Goal: Task Accomplishment & Management: Use online tool/utility

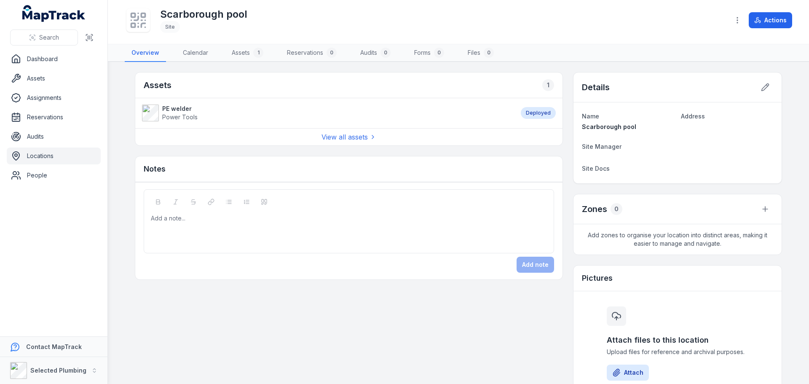
click at [172, 112] on strong "PE welder" at bounding box center [179, 108] width 35 height 8
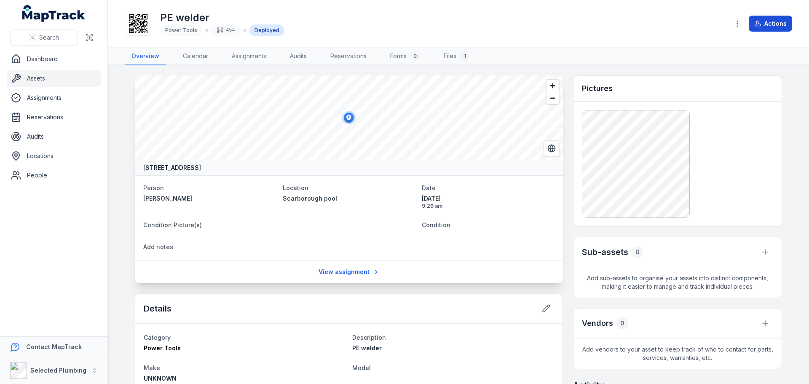
click at [772, 27] on button "Actions" at bounding box center [770, 24] width 43 height 16
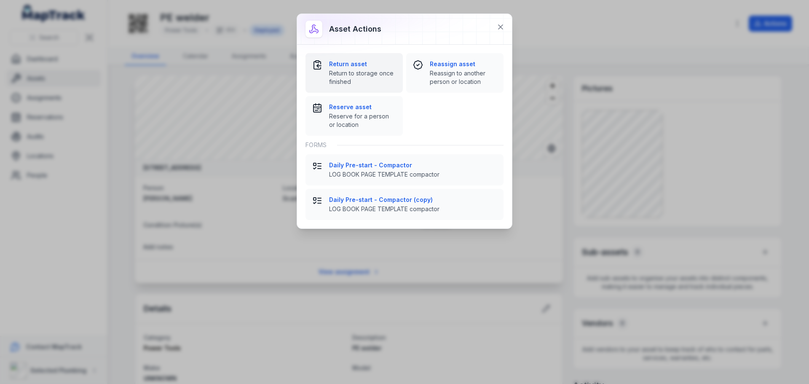
click at [347, 68] on div "Return asset Return to storage once finished" at bounding box center [362, 73] width 67 height 26
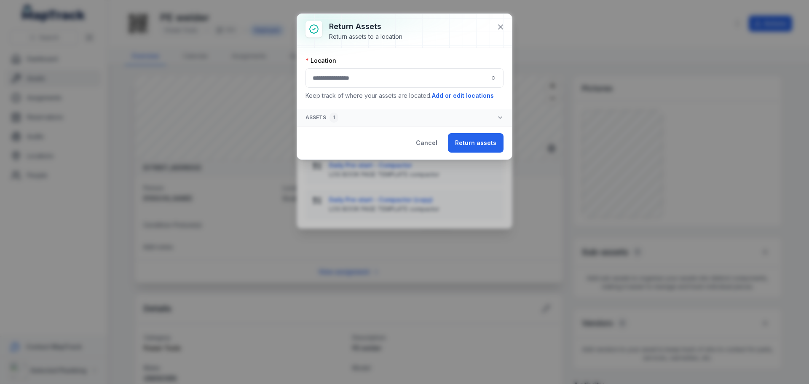
click at [356, 77] on button "button" at bounding box center [404, 77] width 198 height 19
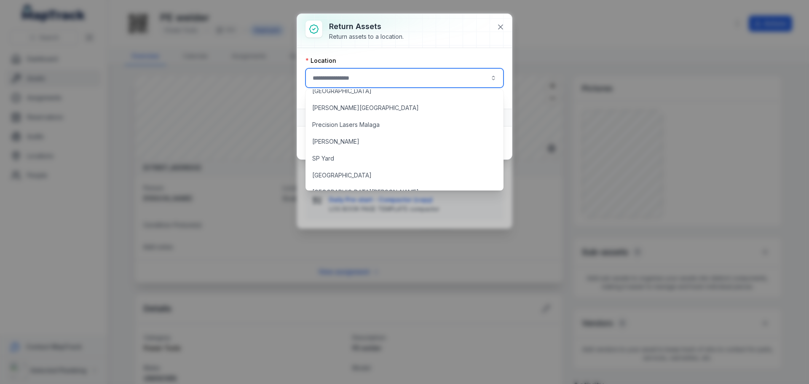
scroll to position [590, 0]
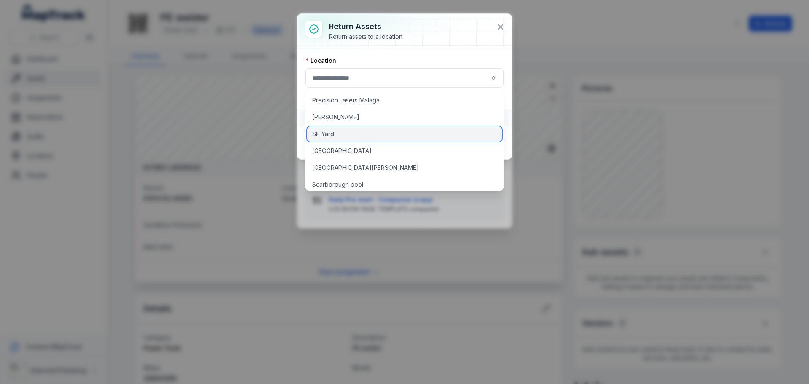
click at [323, 134] on span "SP Yard" at bounding box center [323, 134] width 22 height 8
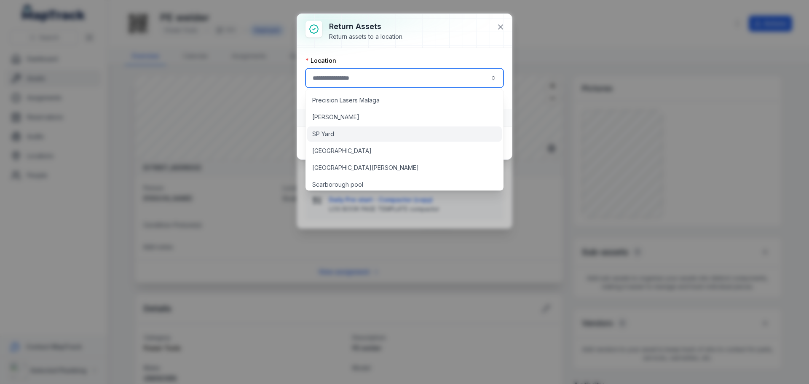
type input "*******"
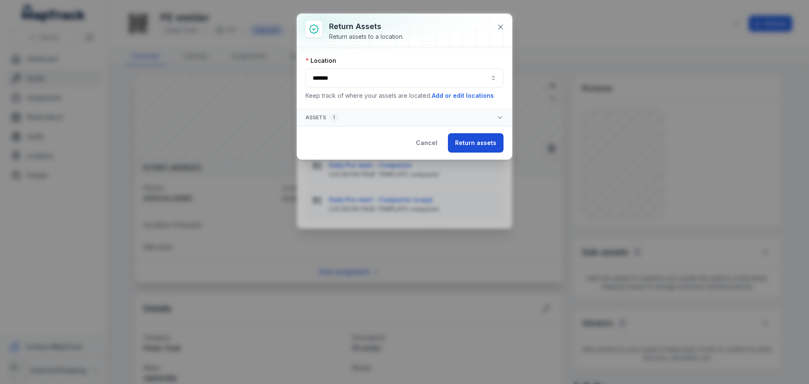
click at [478, 142] on button "Return assets" at bounding box center [476, 142] width 56 height 19
